Goal: Information Seeking & Learning: Learn about a topic

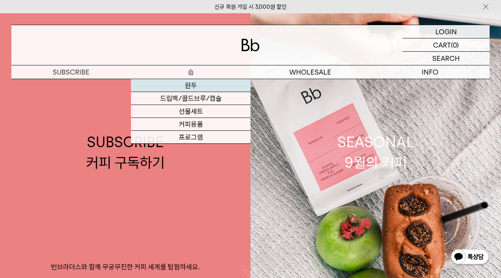
click at [191, 87] on link "원두" at bounding box center [191, 85] width 120 height 13
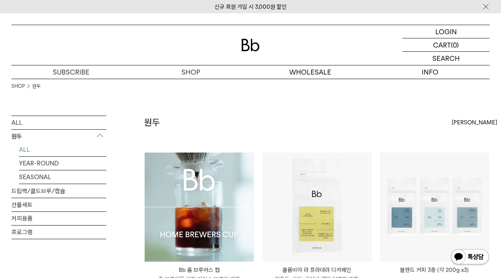
scroll to position [162, 0]
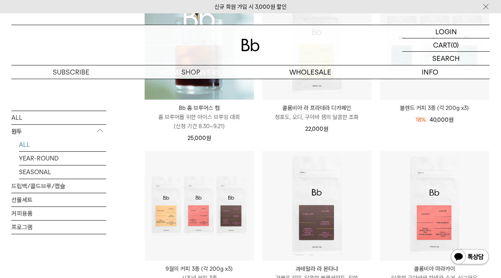
click at [224, 90] on img at bounding box center [199, 45] width 109 height 109
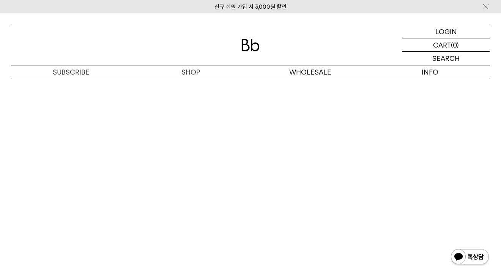
scroll to position [3738, 0]
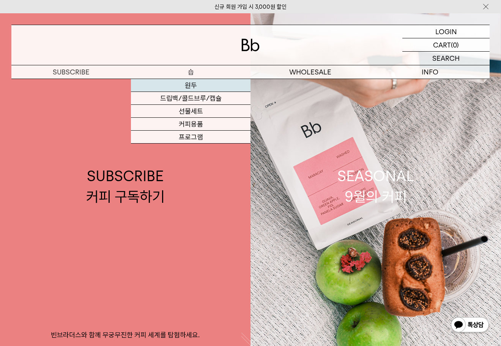
click at [191, 86] on link "원두" at bounding box center [191, 85] width 120 height 13
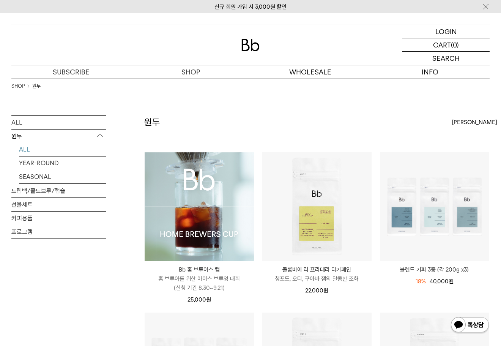
click at [185, 209] on img at bounding box center [199, 206] width 109 height 109
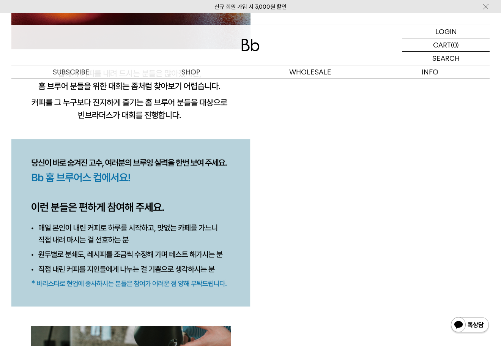
scroll to position [812, 0]
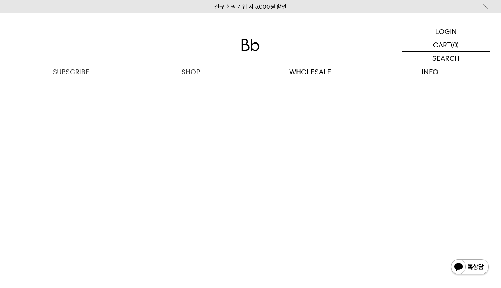
scroll to position [3738, 0]
click at [249, 54] on div at bounding box center [250, 45] width 478 height 40
click at [258, 47] on img at bounding box center [251, 45] width 18 height 13
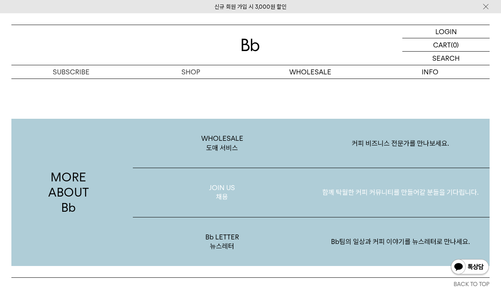
scroll to position [1302, 0]
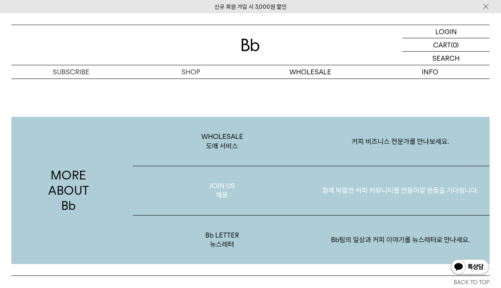
click at [338, 189] on p "함께 탁월한 커피 커뮤니티를 만들어갈 분들을 기다립니다." at bounding box center [400, 190] width 178 height 39
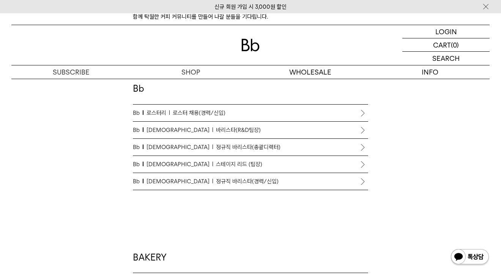
scroll to position [418, 0]
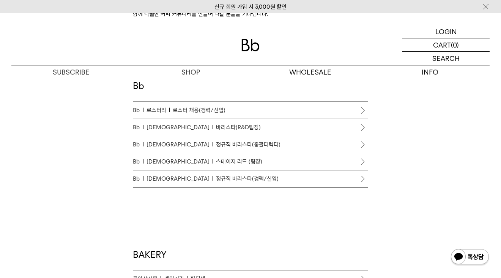
click at [216, 179] on span "정규직 바리스타(경력/신입)" at bounding box center [247, 178] width 63 height 9
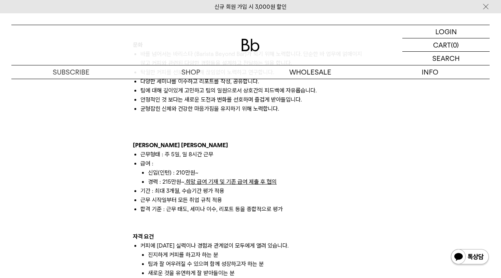
scroll to position [508, 0]
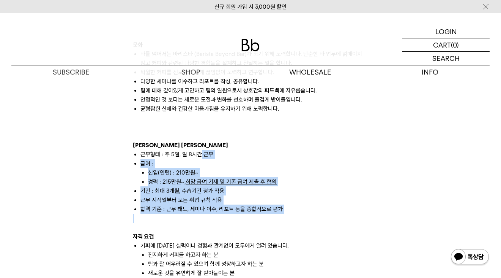
drag, startPoint x: 200, startPoint y: 155, endPoint x: 223, endPoint y: 222, distance: 71.2
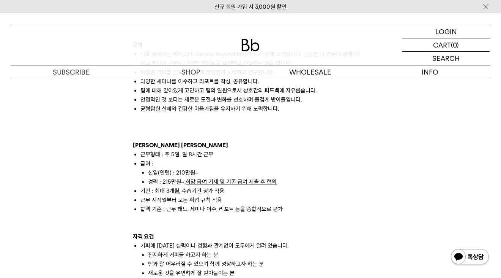
click at [223, 222] on p at bounding box center [250, 217] width 235 height 9
drag, startPoint x: 175, startPoint y: 174, endPoint x: 213, endPoint y: 174, distance: 37.2
click at [213, 174] on li "신입(인턴) : 210만원~" at bounding box center [258, 172] width 220 height 9
click at [210, 181] on u "희망 급여 기재 및 기존 급여 제출 후 협의" at bounding box center [231, 181] width 91 height 7
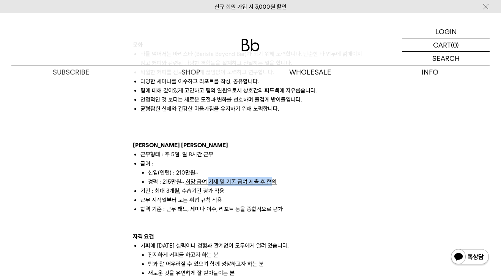
drag, startPoint x: 211, startPoint y: 181, endPoint x: 273, endPoint y: 182, distance: 61.9
click at [273, 182] on u "희망 급여 기재 및 기존 급여 제출 후 협의" at bounding box center [231, 181] width 91 height 7
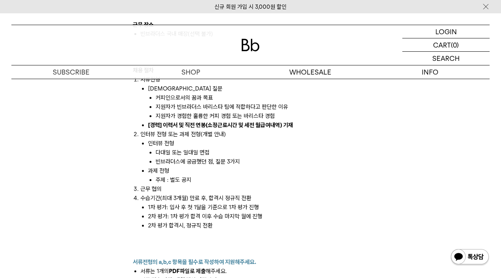
scroll to position [822, 0]
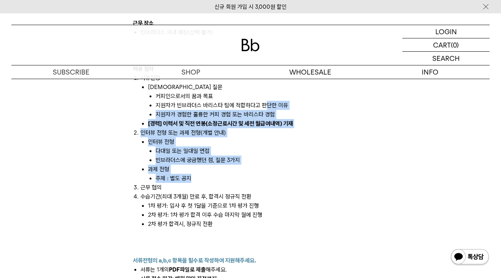
drag, startPoint x: 273, startPoint y: 181, endPoint x: 267, endPoint y: 102, distance: 79.2
click at [267, 102] on ol "서류전형 사전 질문 커피인으로서의 꿈과 목표 지원자가 빈브라더스 바리스타 팀에 적합하다고 판단한 이유 지원자가 경험한 훌륭한 커피 경험 또는 …" at bounding box center [250, 150] width 235 height 155
click at [267, 102] on li "지원자가 빈브라더스 바리스타 팀에 적합하다고 판단한 이유" at bounding box center [262, 105] width 213 height 9
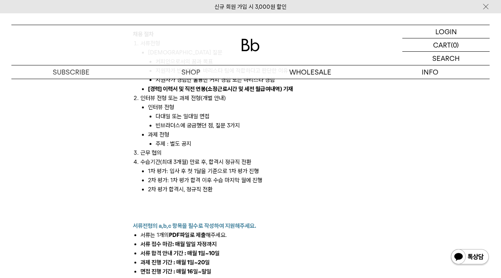
scroll to position [857, 0]
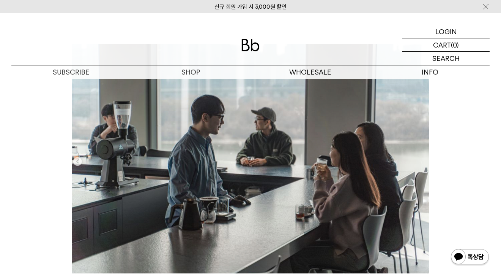
scroll to position [133, 0]
